Goal: Use online tool/utility

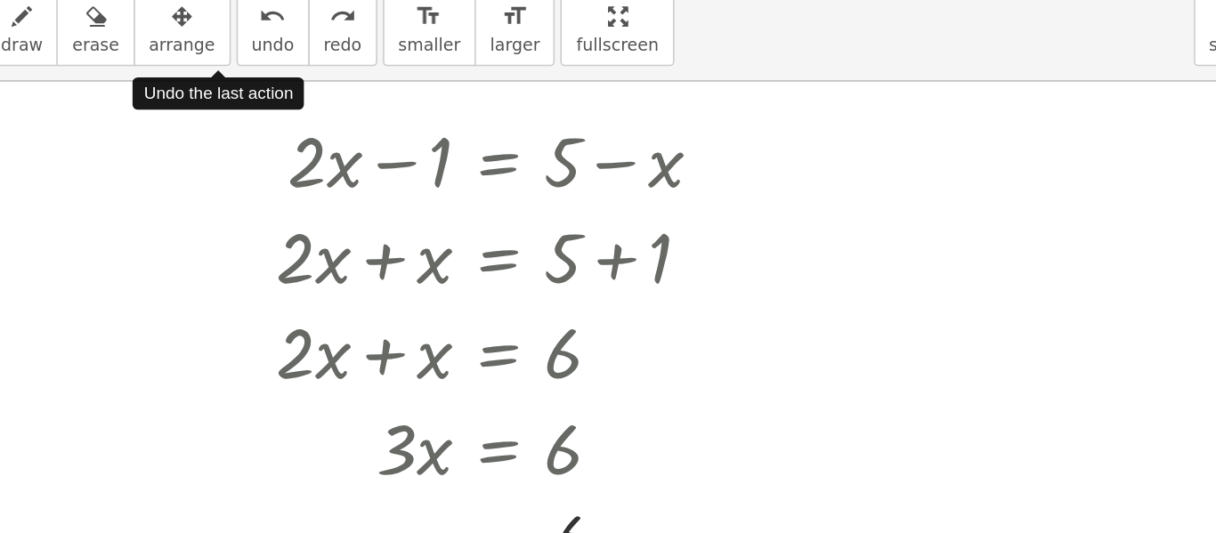
scroll to position [150, 0]
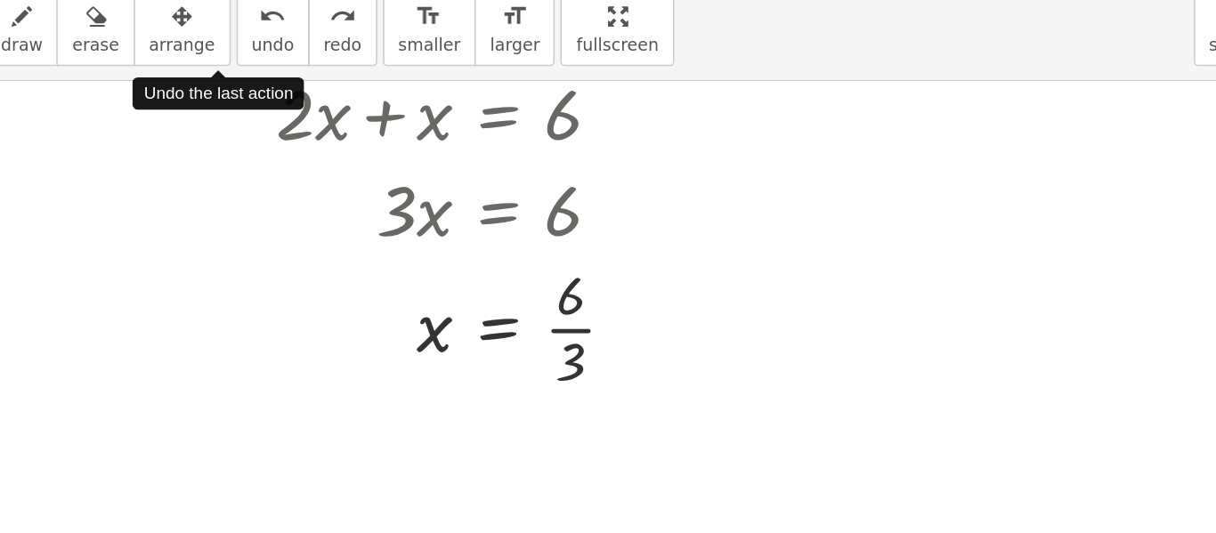
click at [408, 96] on span "undo" at bounding box center [421, 101] width 27 height 12
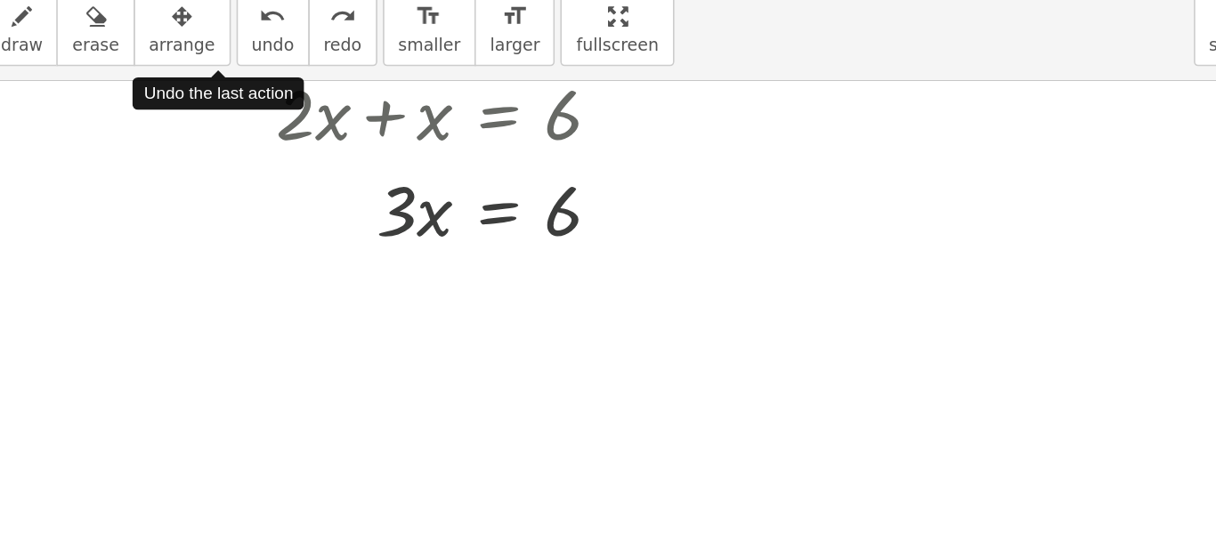
click at [408, 96] on span "undo" at bounding box center [421, 101] width 27 height 12
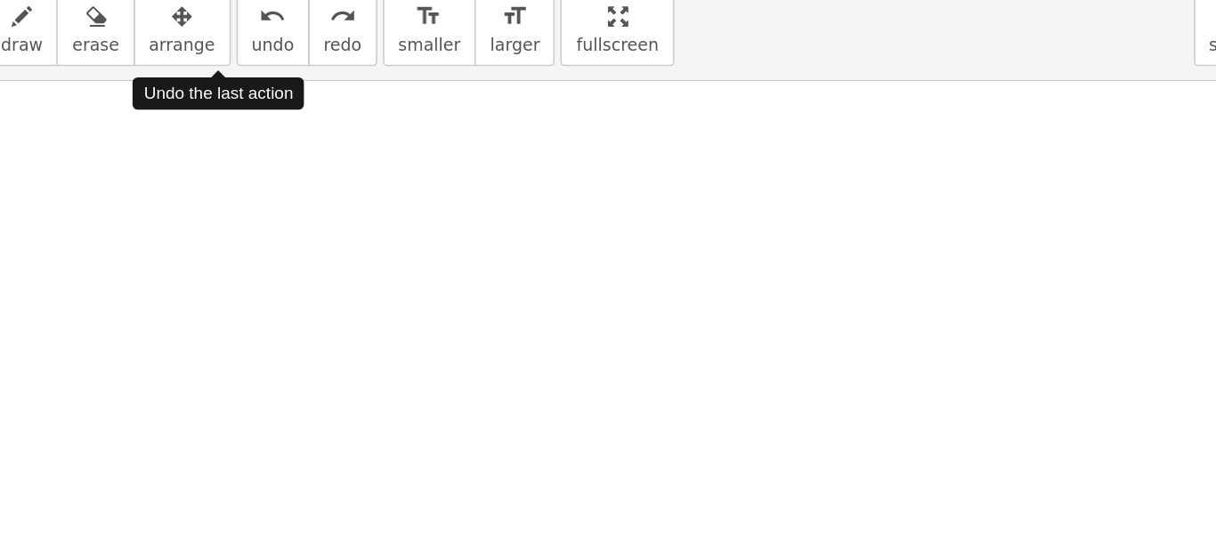
click at [408, 96] on span "undo" at bounding box center [421, 101] width 27 height 12
drag, startPoint x: 1017, startPoint y: 274, endPoint x: 1007, endPoint y: 248, distance: 28.5
click at [1007, 248] on div at bounding box center [608, 354] width 1216 height 760
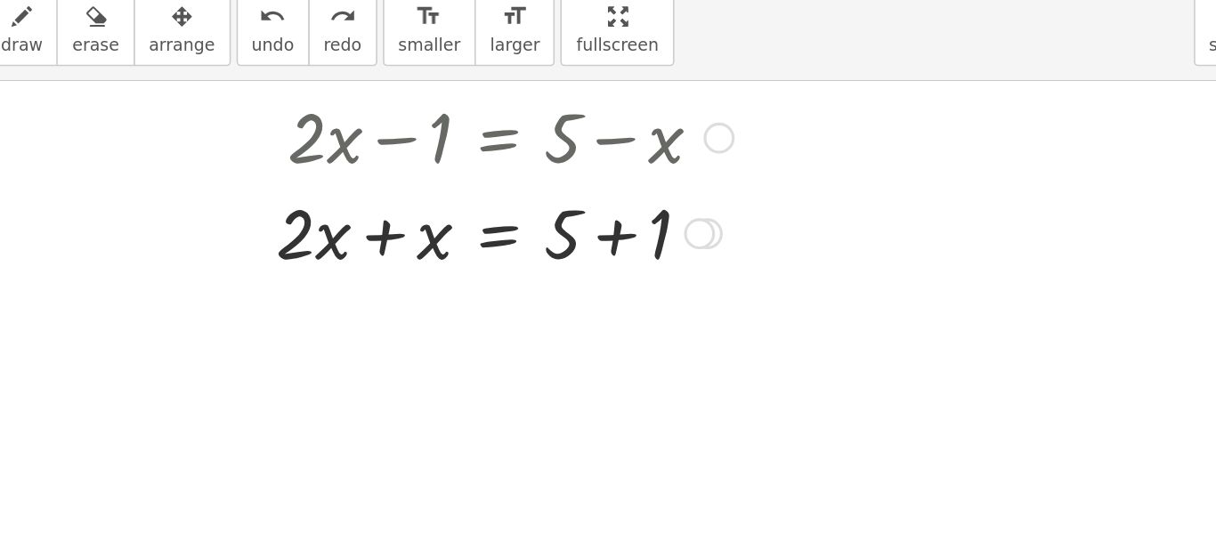
scroll to position [0, 0]
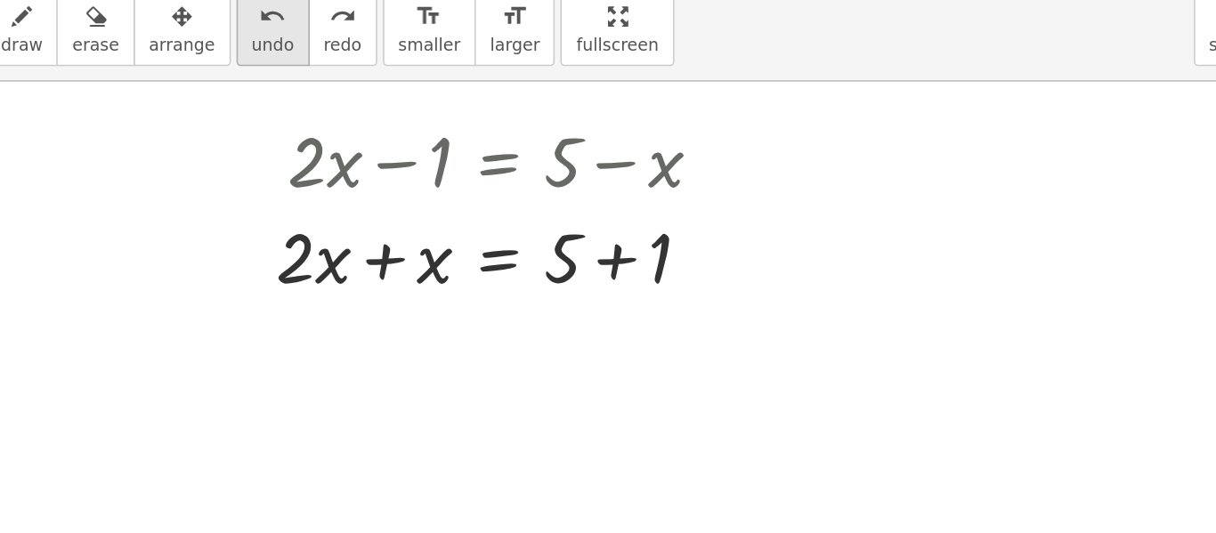
click at [412, 85] on icon "undo" at bounding box center [420, 83] width 17 height 21
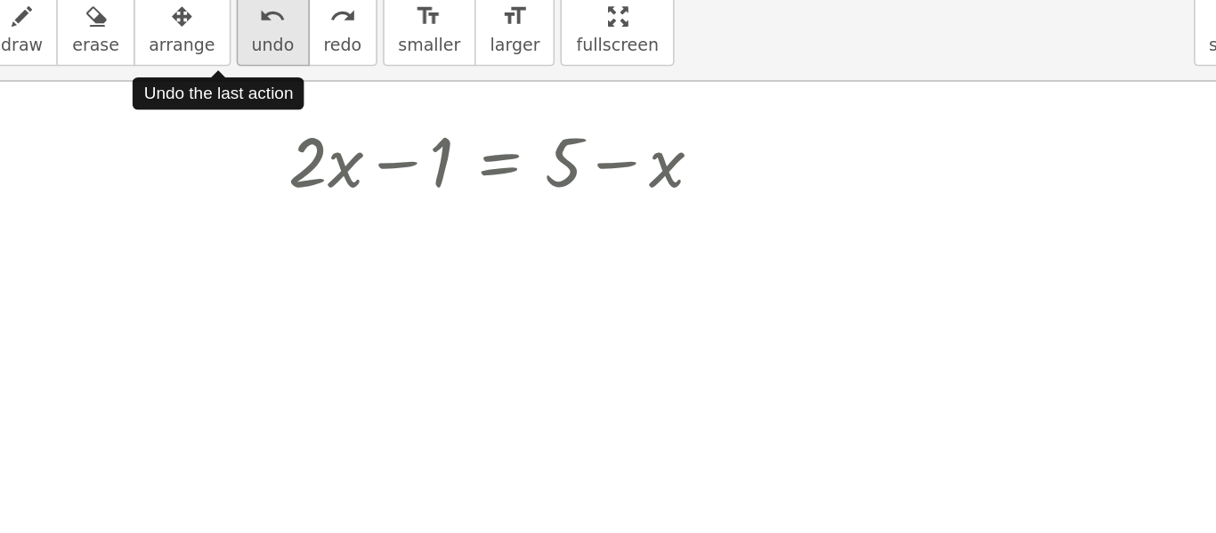
click at [412, 85] on icon "undo" at bounding box center [420, 83] width 17 height 21
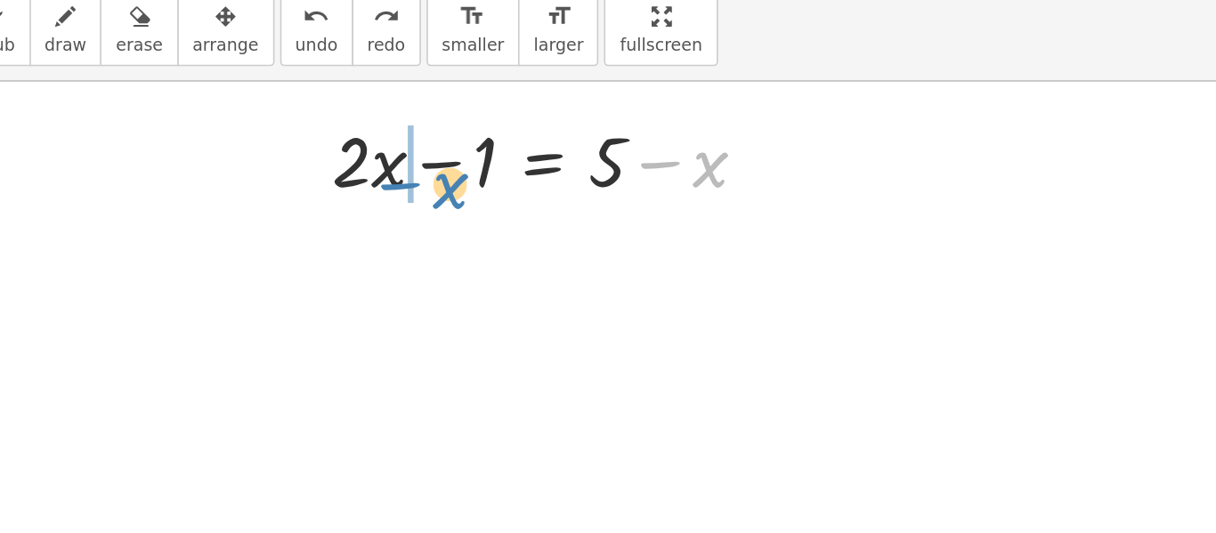
drag, startPoint x: 667, startPoint y: 183, endPoint x: 501, endPoint y: 195, distance: 166.1
click at [501, 195] on div at bounding box center [571, 173] width 299 height 61
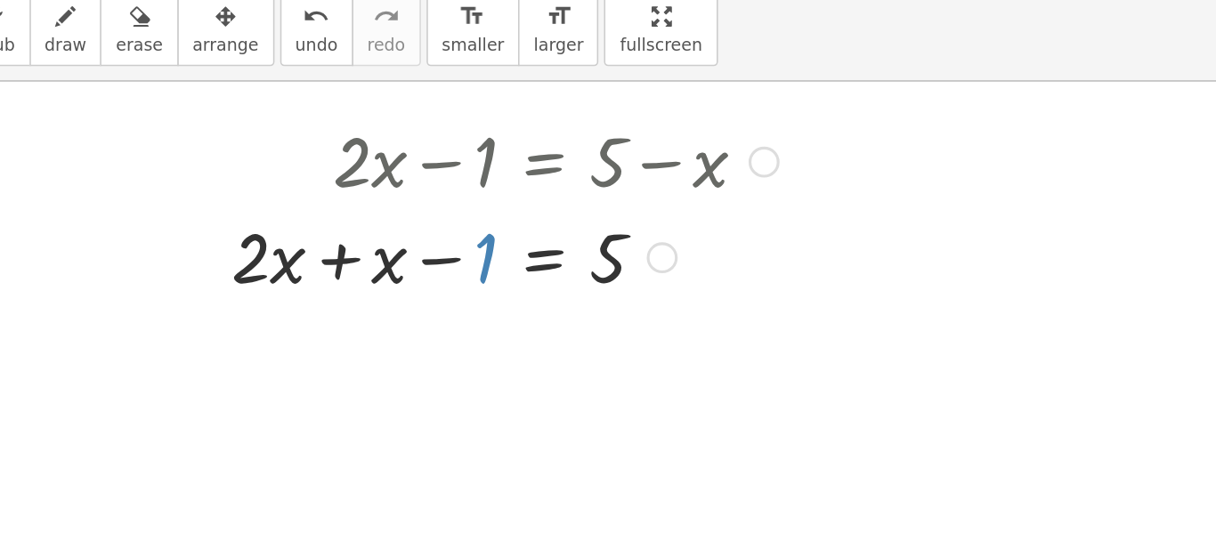
click at [532, 244] on div at bounding box center [540, 234] width 364 height 61
drag, startPoint x: 528, startPoint y: 239, endPoint x: 666, endPoint y: 235, distance: 138.1
click at [666, 235] on div at bounding box center [540, 234] width 364 height 61
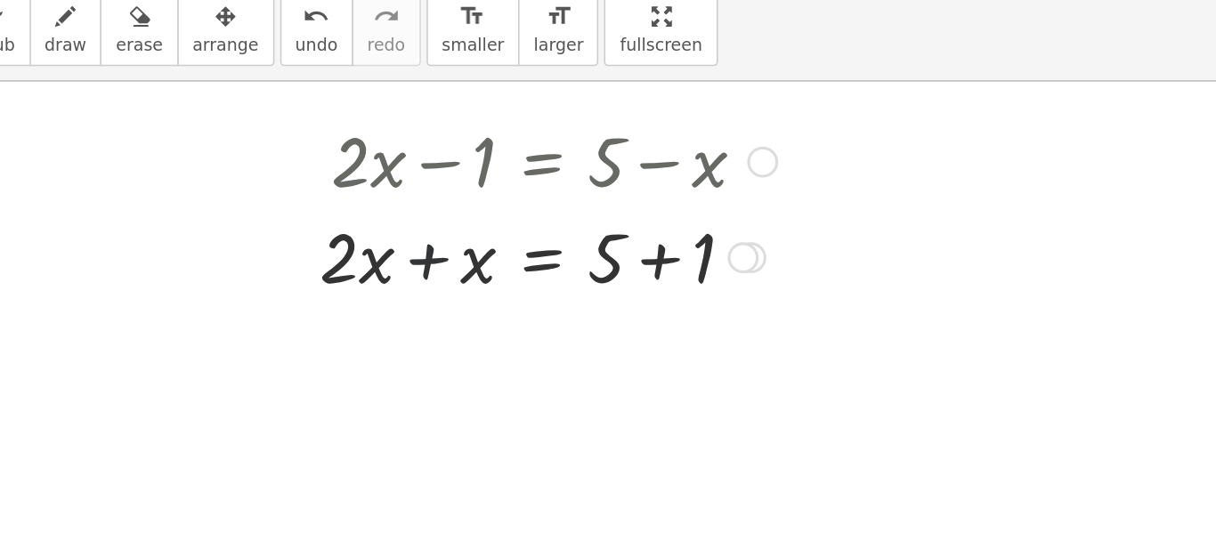
click at [492, 237] on div at bounding box center [567, 234] width 307 height 61
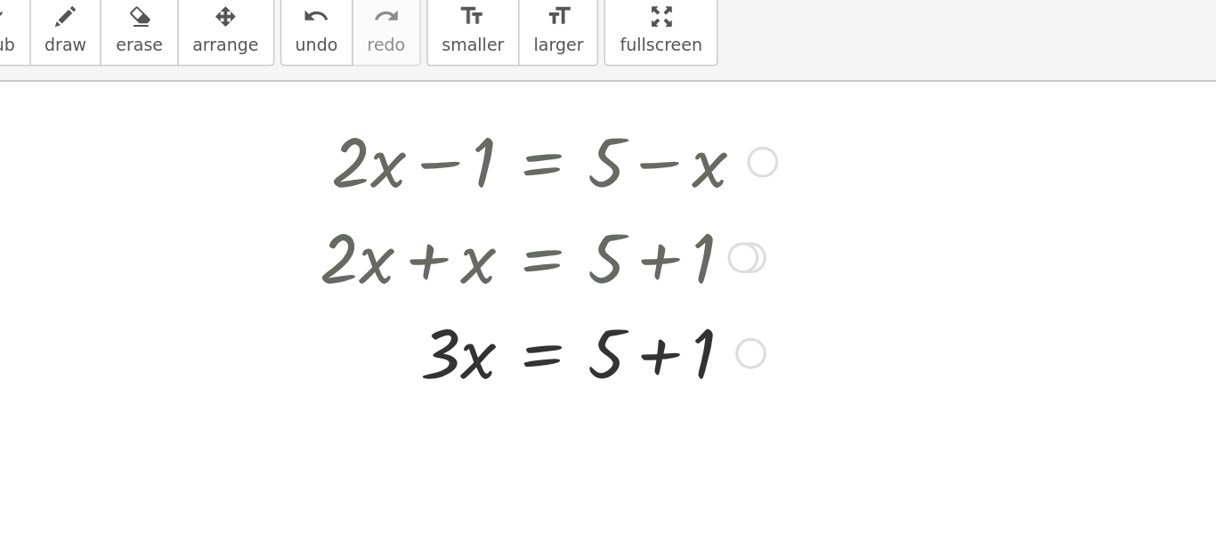
click at [639, 297] on div at bounding box center [567, 294] width 307 height 61
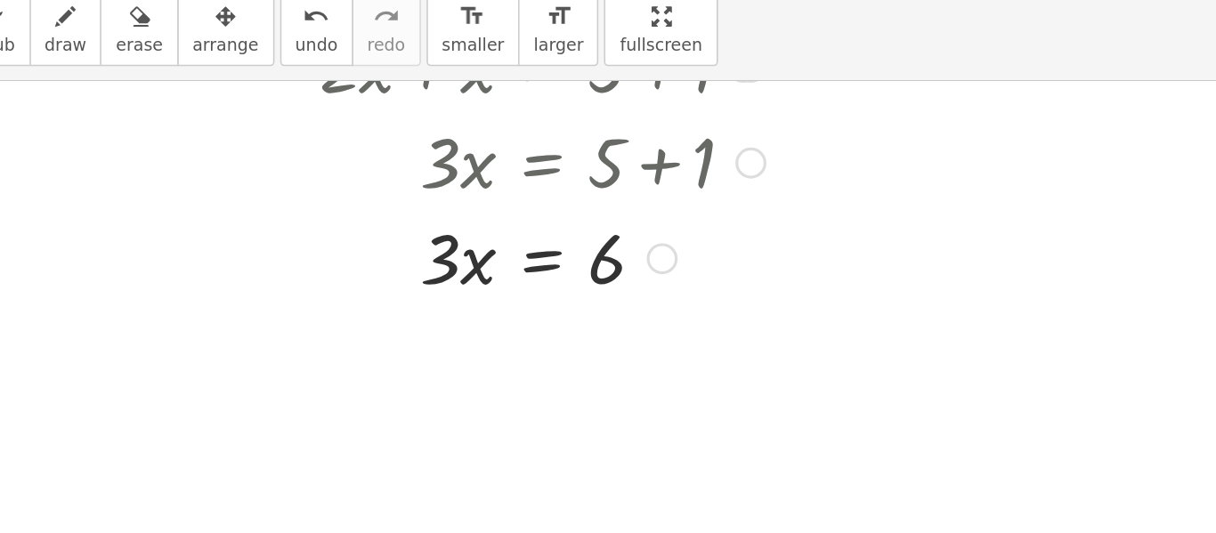
scroll to position [126, 0]
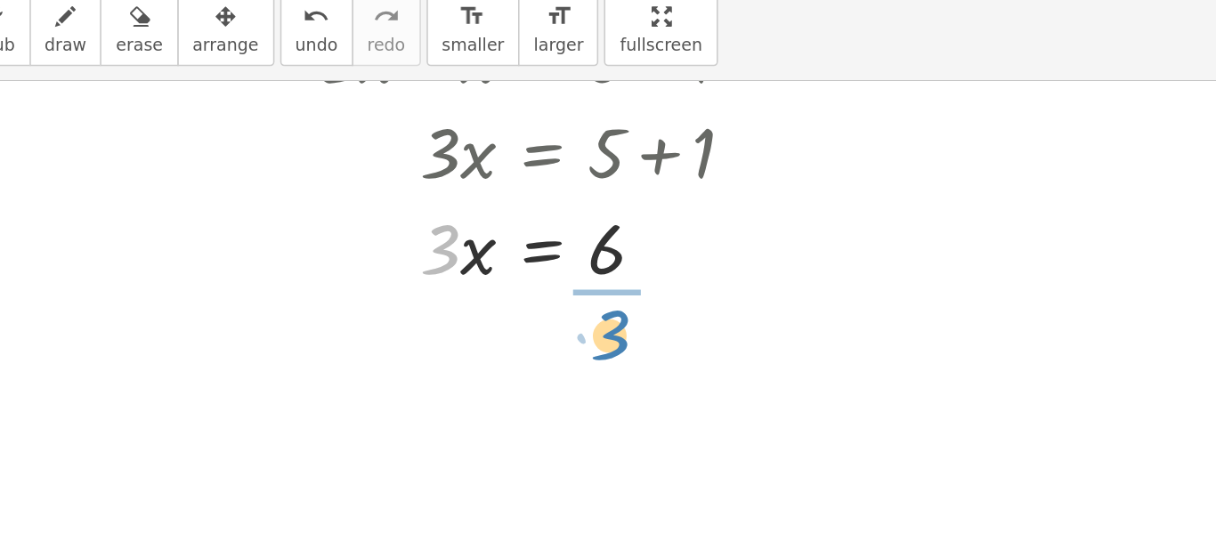
drag, startPoint x: 502, startPoint y: 236, endPoint x: 611, endPoint y: 290, distance: 121.5
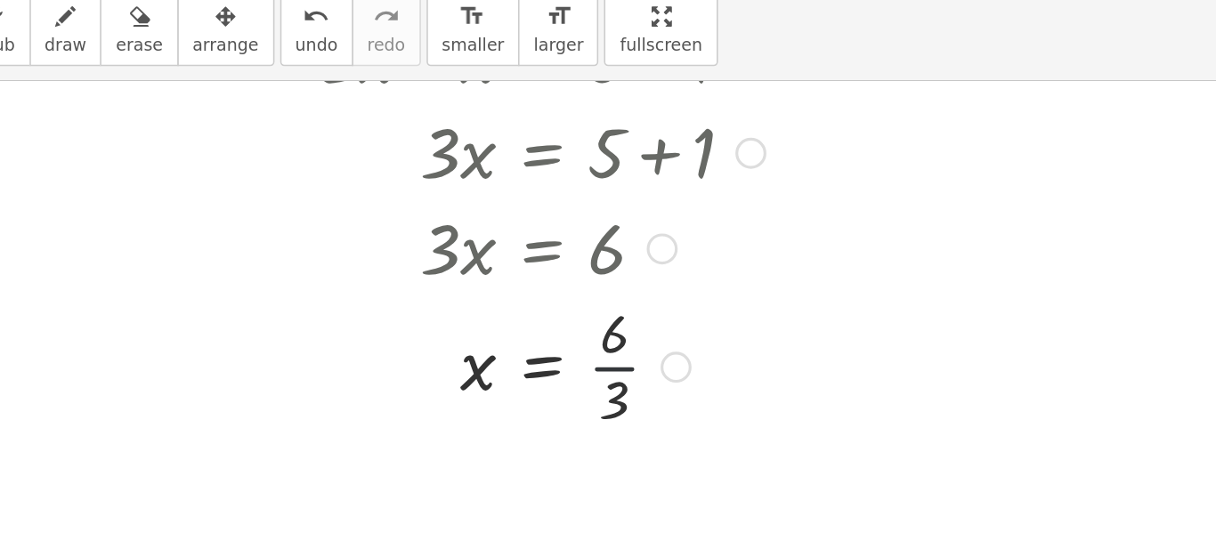
click at [606, 307] on div at bounding box center [567, 303] width 307 height 89
